Goal: Information Seeking & Learning: Learn about a topic

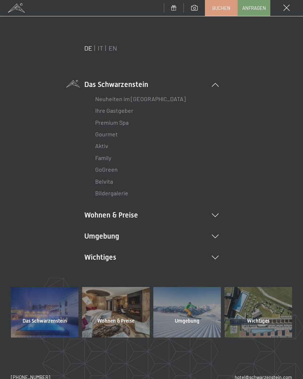
click at [219, 239] on li "Umgebung Das Ahrntal Ski & Winter Skifahren Skischule Wandern & [PERSON_NAME] W…" at bounding box center [151, 236] width 135 height 10
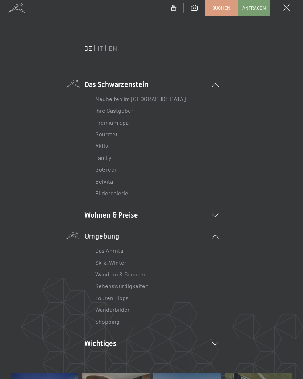
click at [128, 309] on link "Wanderbilder" at bounding box center [112, 309] width 35 height 7
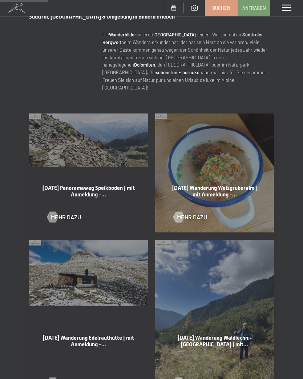
scroll to position [275, 0]
click at [177, 211] on div at bounding box center [179, 216] width 6 height 11
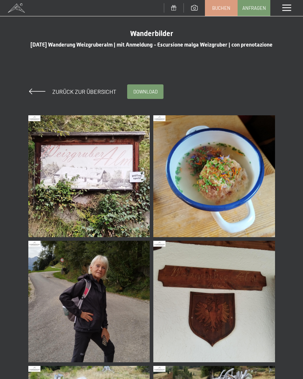
click at [125, 214] on span "Einwilligung Marketing*" at bounding box center [111, 210] width 60 height 7
click at [77, 214] on input "Einwilligung Marketing*" at bounding box center [73, 210] width 7 height 7
checkbox input "false"
click at [124, 211] on img at bounding box center [89, 176] width 122 height 122
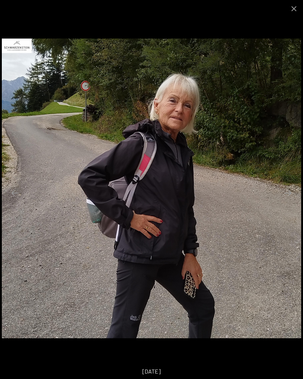
click at [300, 1] on button "Close gallery" at bounding box center [294, 8] width 18 height 17
